Goal: Task Accomplishment & Management: Manage account settings

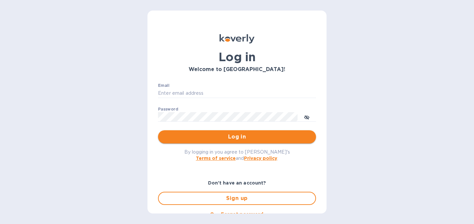
type input "christine@graceunderpressure.us"
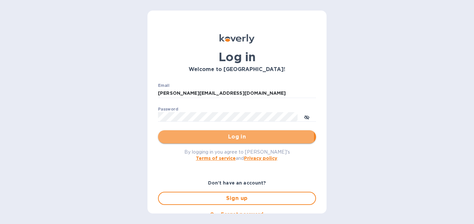
click at [232, 137] on span "Log in" at bounding box center [236, 137] width 147 height 8
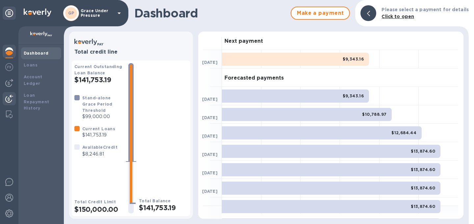
click at [7, 101] on img at bounding box center [9, 99] width 8 height 8
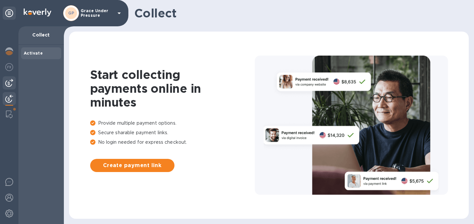
click at [8, 82] on img at bounding box center [9, 83] width 8 height 8
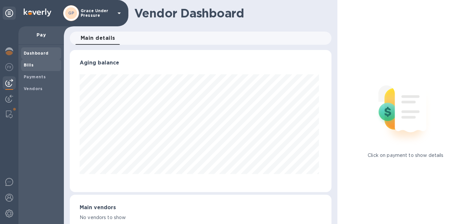
scroll to position [142, 259]
click at [29, 64] on b "Bills" at bounding box center [29, 65] width 10 height 5
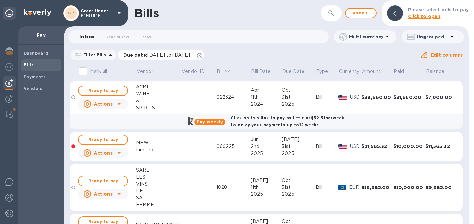
click at [202, 55] on icon at bounding box center [199, 55] width 5 height 5
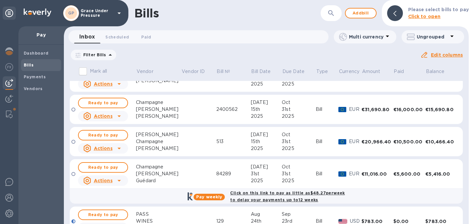
scroll to position [216, 0]
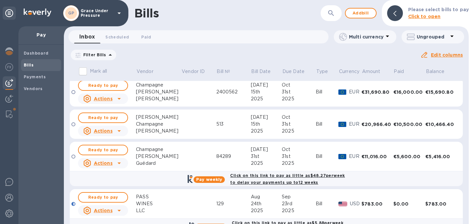
click at [198, 123] on td at bounding box center [198, 125] width 35 height 30
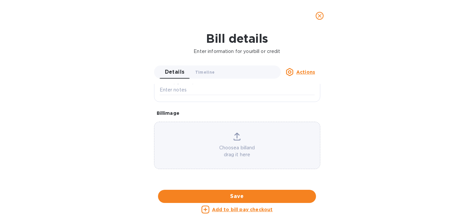
scroll to position [313, 0]
click at [205, 185] on div at bounding box center [237, 190] width 166 height 10
